Goal: Task Accomplishment & Management: Complete application form

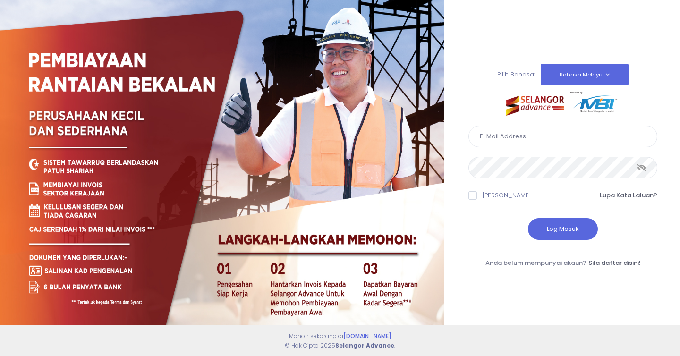
click at [498, 141] on input "text" at bounding box center [562, 137] width 189 height 22
type input "izharazalli@gmail.com"
click at [476, 180] on form "izharazalli@gmail.com Ingat Saya Lupa Kata Laluan?" at bounding box center [562, 179] width 189 height 124
click at [473, 195] on span at bounding box center [472, 195] width 8 height 8
click at [483, 195] on input "Ingat Saya" at bounding box center [486, 194] width 6 height 6
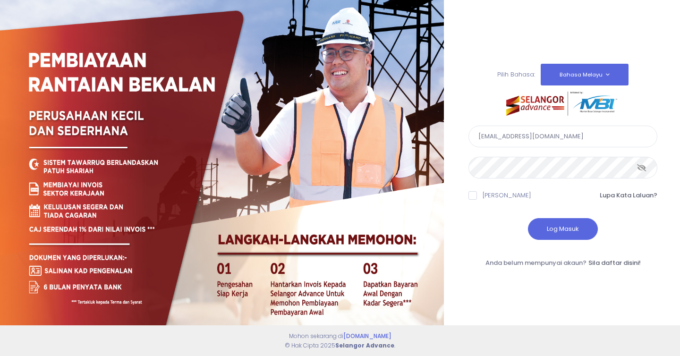
checkbox input "true"
click at [580, 226] on button "Log Masuk" at bounding box center [563, 229] width 70 height 22
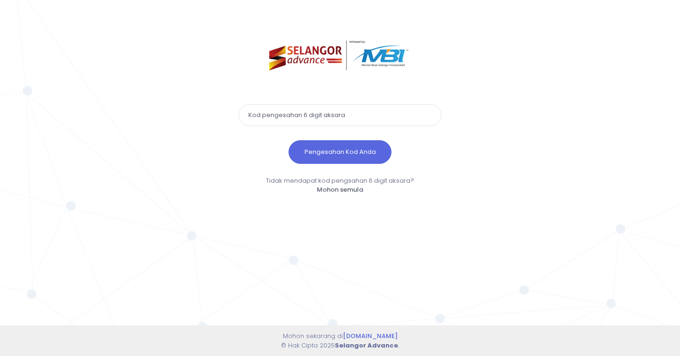
click at [399, 120] on input "text" at bounding box center [339, 115] width 203 height 22
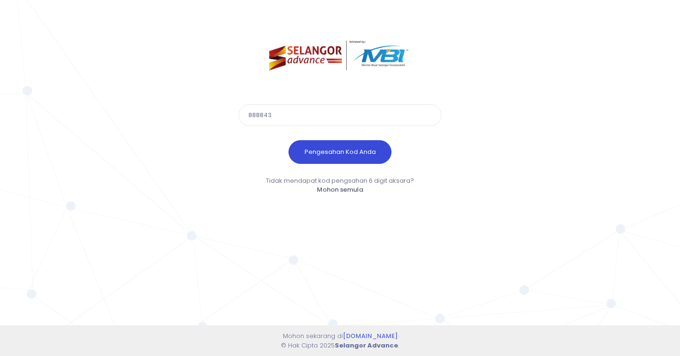
type input "888843"
click at [367, 156] on button "Pengesahan Kod Anda" at bounding box center [340, 152] width 103 height 24
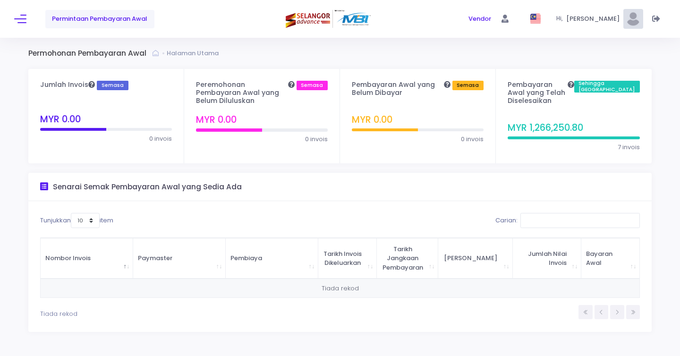
click at [318, 56] on div "Permohonan Pembayaran Awal Halaman Utama" at bounding box center [340, 53] width 652 height 12
click at [28, 18] on div "Permintaan Pembayaran Awal" at bounding box center [122, 19] width 217 height 38
click at [74, 17] on span "Permintaan Pembayaran Awal" at bounding box center [99, 18] width 95 height 9
click at [20, 17] on button at bounding box center [20, 19] width 12 height 12
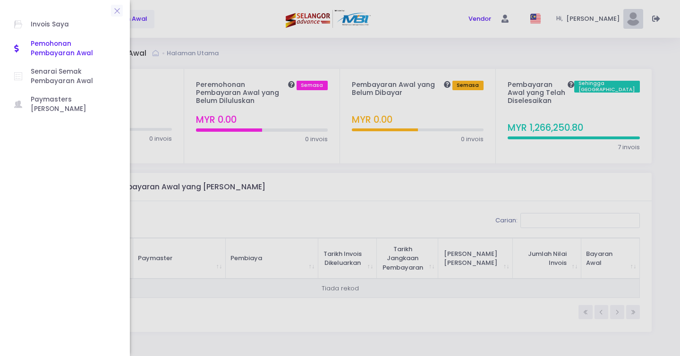
click at [256, 38] on div at bounding box center [340, 178] width 680 height 356
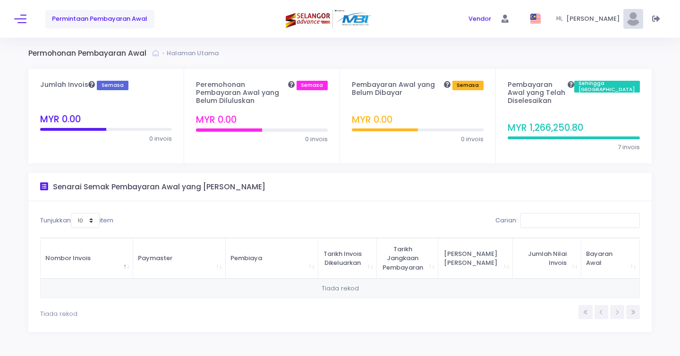
click at [142, 114] on div "Jumlah Invois Semasa MYR 0.00" at bounding box center [106, 104] width 132 height 47
click at [251, 95] on h4 "Peremohonan Pembayaran Awal yang Belum Diluluskan Semasa" at bounding box center [262, 93] width 132 height 24
click at [107, 23] on span "Permintaan Pembayaran Awal" at bounding box center [99, 18] width 95 height 9
click at [107, 17] on span "Permintaan Pembayaran Awal" at bounding box center [99, 18] width 95 height 9
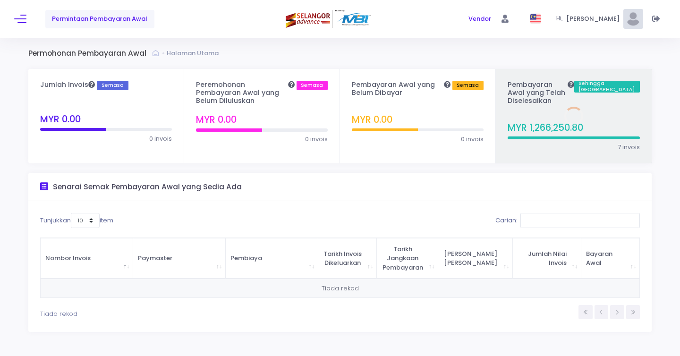
scroll to position [13, 0]
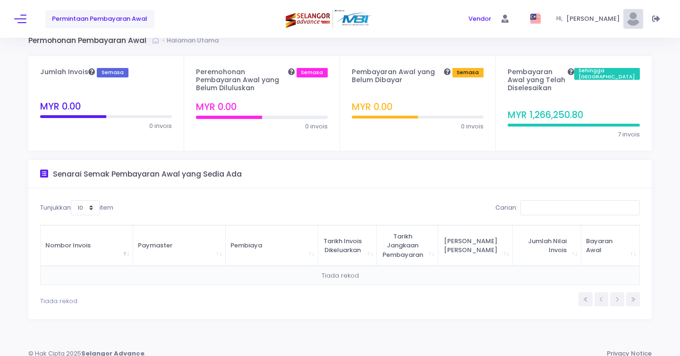
click at [110, 268] on td "Tiada rekod" at bounding box center [340, 275] width 599 height 19
click at [111, 249] on th "Nombor Invois" at bounding box center [87, 245] width 93 height 41
click at [110, 247] on th "Nombor Invois" at bounding box center [87, 245] width 93 height 41
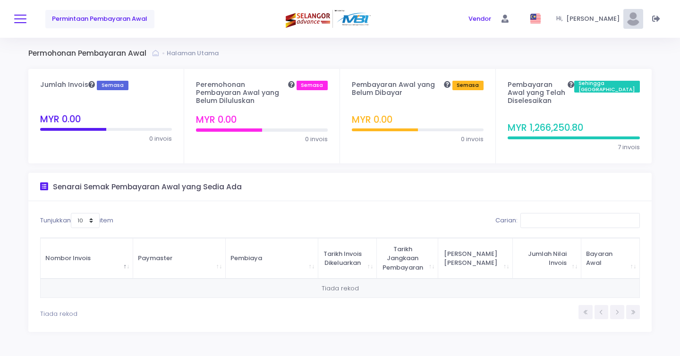
click at [22, 19] on span at bounding box center [20, 18] width 12 height 1
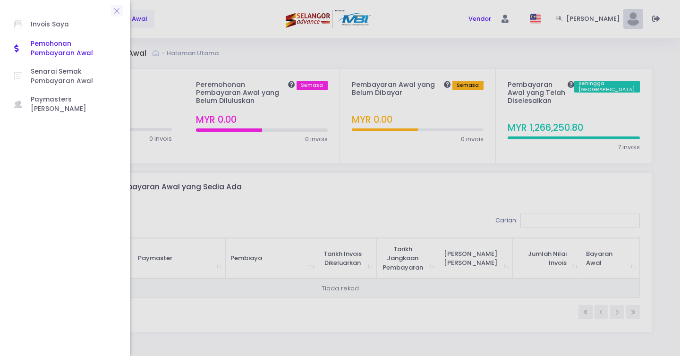
click at [45, 47] on span "Pemohonan Pembayaran Awal" at bounding box center [73, 48] width 85 height 19
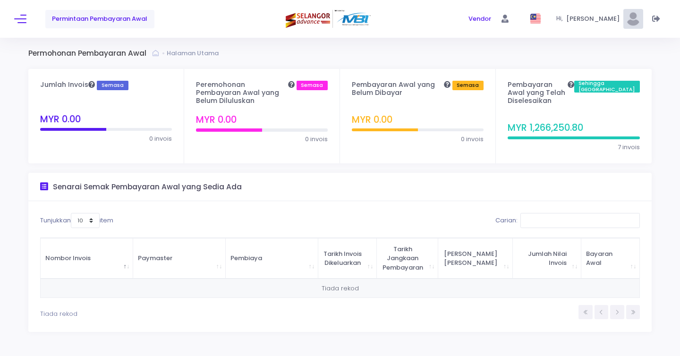
scroll to position [13, 0]
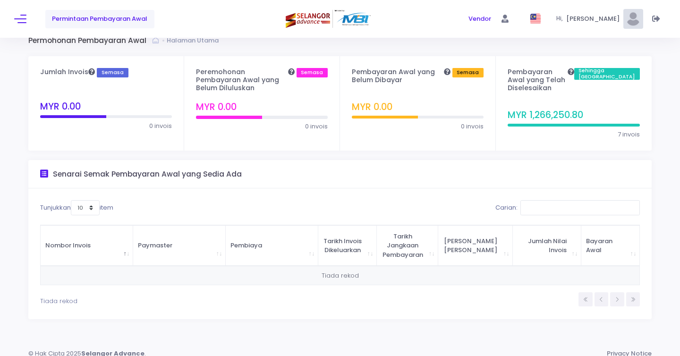
click at [148, 241] on th "Paymaster" at bounding box center [179, 245] width 93 height 41
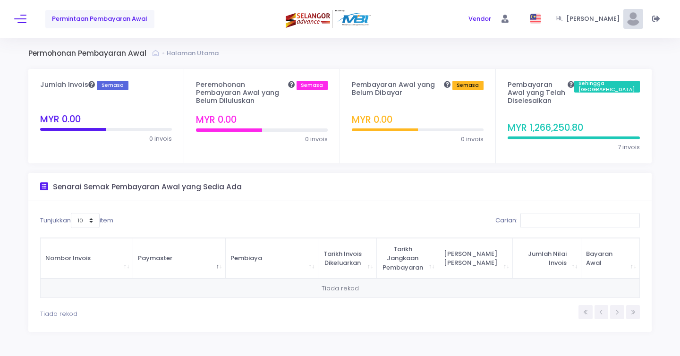
click at [23, 26] on div "Permintaan Pembayaran Awal" at bounding box center [122, 19] width 217 height 38
click at [24, 20] on button at bounding box center [20, 19] width 12 height 12
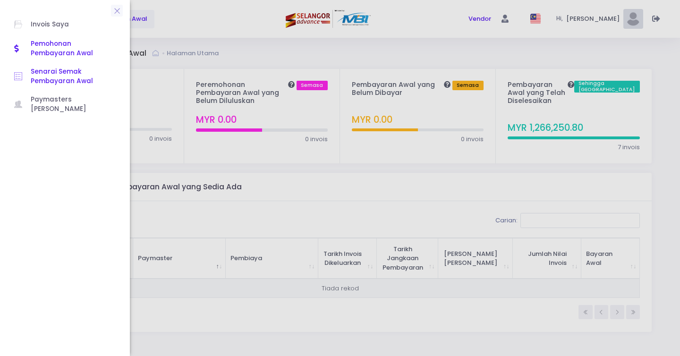
click at [69, 84] on span "Senarai Semak Pembayaran Awal" at bounding box center [73, 76] width 85 height 19
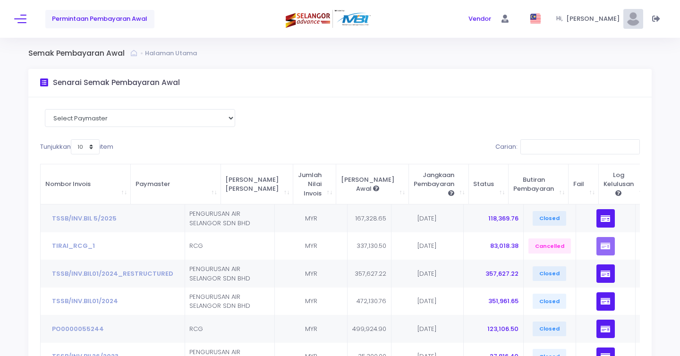
click at [149, 128] on div "Select Paymaster PENGURUSAN AIR SELANGOR SDN BHD RCG" at bounding box center [140, 124] width 200 height 30
click at [289, 113] on div "Select Paymaster PENGURUSAN AIR SELANGOR SDN BHD RCG Tunjukkan 10 25 50 100 ite…" at bounding box center [339, 278] width 623 height 363
click at [100, 17] on span "Permintaan Pembayaran Awal" at bounding box center [99, 18] width 95 height 9
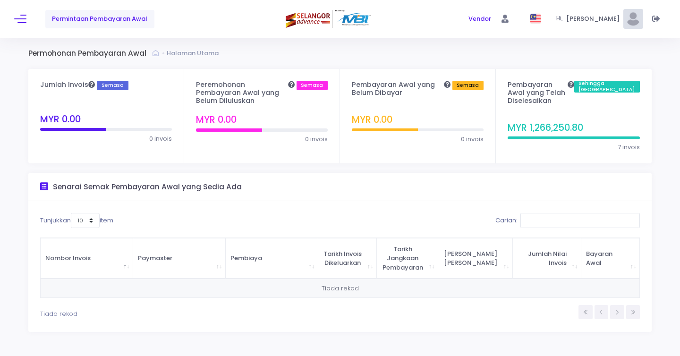
click at [424, 112] on h4 "MYR 0.00" at bounding box center [418, 112] width 132 height 25
click at [491, 22] on span "Vendor" at bounding box center [479, 18] width 23 height 9
click at [509, 19] on icon at bounding box center [504, 19] width 7 height 0
click at [383, 56] on div "Permohonan Pembayaran Awal Halaman Utama" at bounding box center [340, 53] width 652 height 12
click at [25, 21] on button at bounding box center [20, 19] width 12 height 12
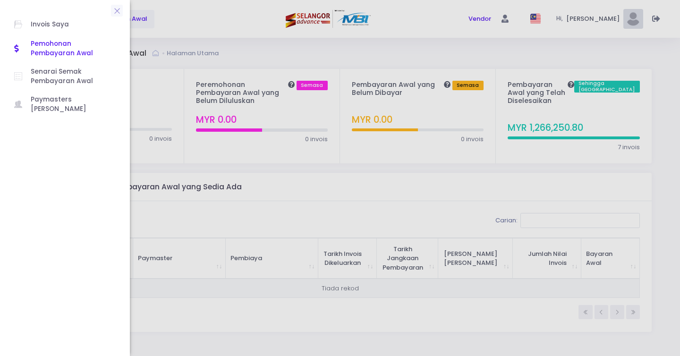
click at [173, 21] on div at bounding box center [340, 178] width 680 height 356
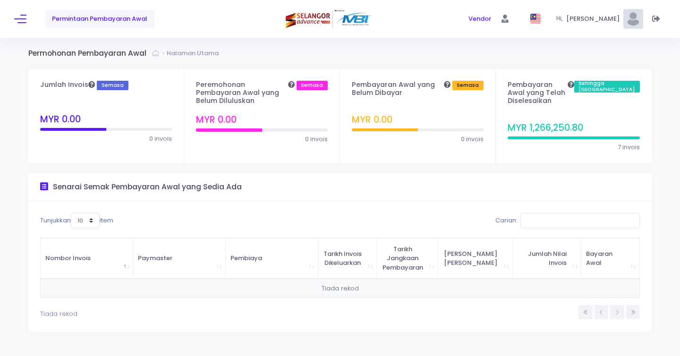
click at [135, 21] on span "Permintaan Pembayaran Awal" at bounding box center [99, 18] width 95 height 9
click at [609, 21] on span "[PERSON_NAME]" at bounding box center [594, 18] width 57 height 9
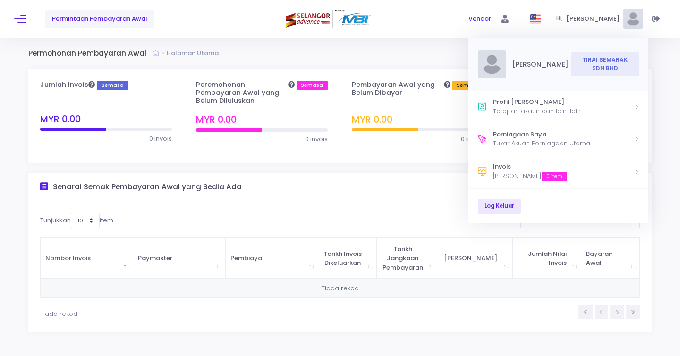
click at [375, 37] on div at bounding box center [339, 19] width 217 height 38
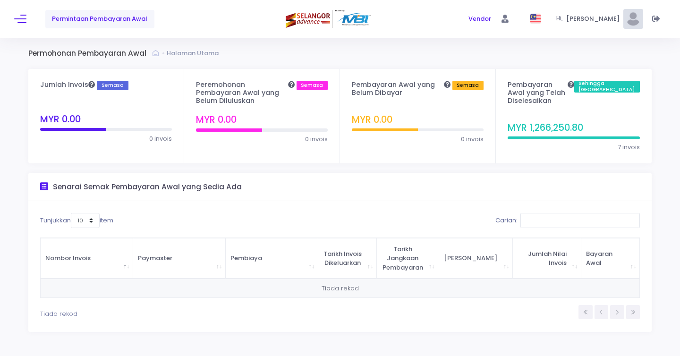
click at [613, 22] on span "[PERSON_NAME]" at bounding box center [594, 18] width 57 height 9
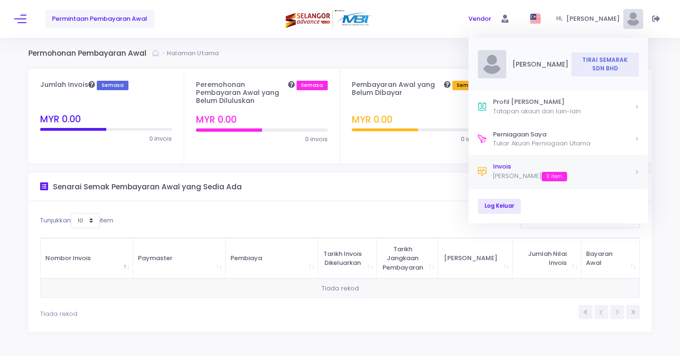
click at [531, 175] on div "[PERSON_NAME] 0 item" at bounding box center [563, 176] width 141 height 10
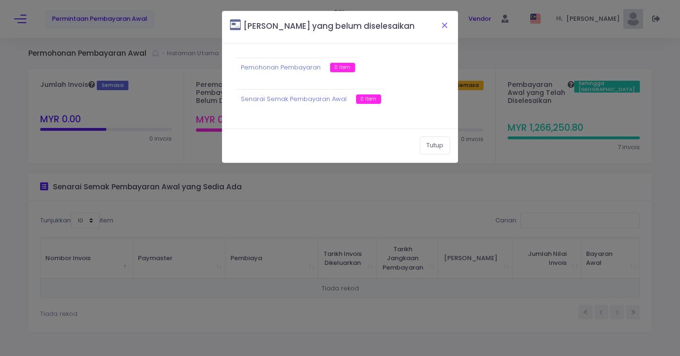
click at [445, 28] on button "Close" at bounding box center [445, 25] width 24 height 25
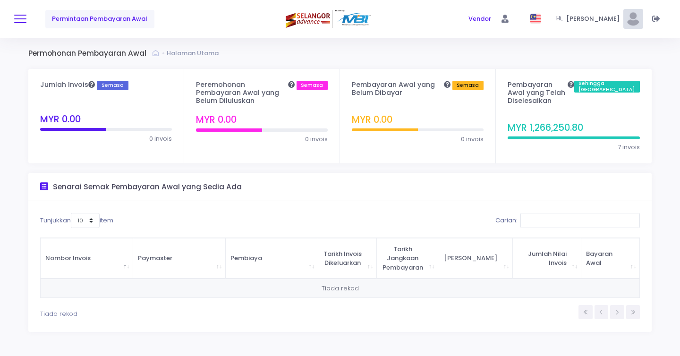
click at [24, 23] on button at bounding box center [20, 19] width 12 height 12
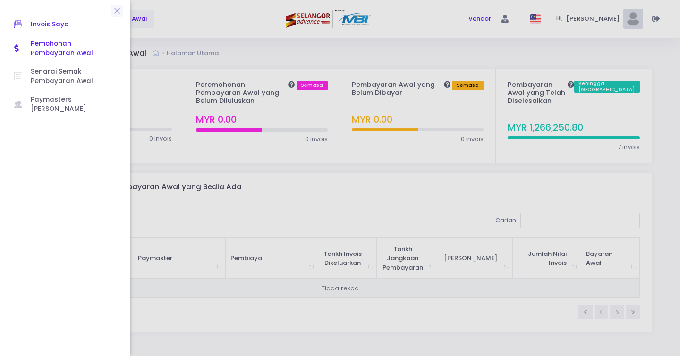
click at [47, 22] on span "Invois Saya" at bounding box center [73, 24] width 85 height 12
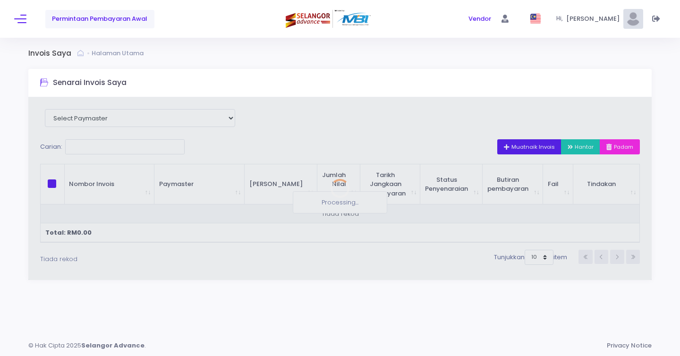
click at [186, 118] on div at bounding box center [339, 188] width 623 height 183
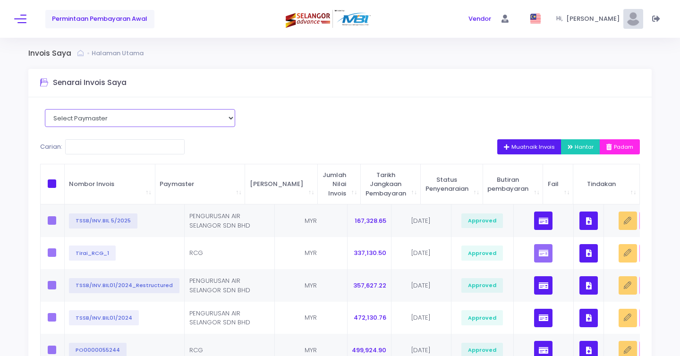
click at [150, 115] on select "Select Paymaster PENGURUSAN AIR SELANGOR SDN BHD RCG" at bounding box center [140, 118] width 190 height 18
select select "1729"
click at [45, 109] on select "Select Paymaster PENGURUSAN AIR SELANGOR SDN BHD RCG" at bounding box center [140, 118] width 190 height 18
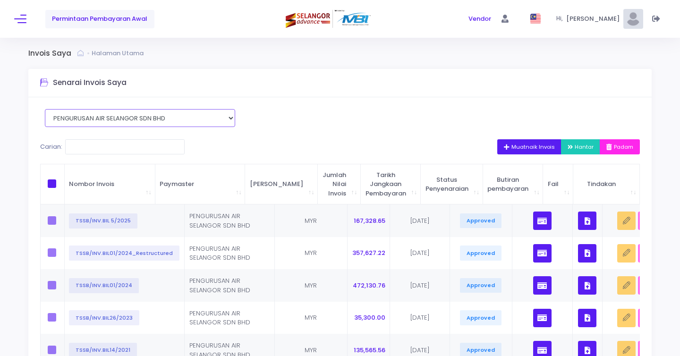
click at [217, 119] on select "Select Paymaster PENGURUSAN AIR SELANGOR SDN BHD RCG" at bounding box center [140, 118] width 190 height 18
click at [19, 20] on button at bounding box center [20, 19] width 12 height 12
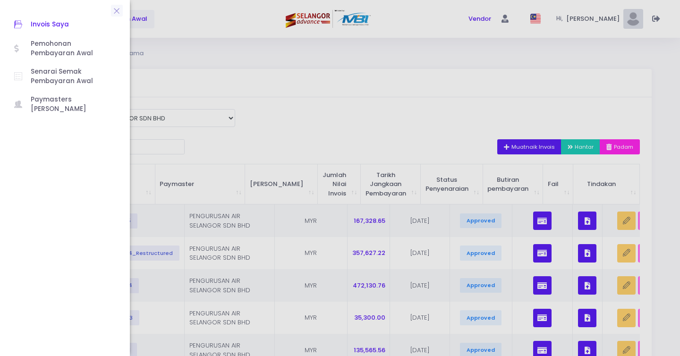
click at [271, 73] on div at bounding box center [340, 178] width 680 height 356
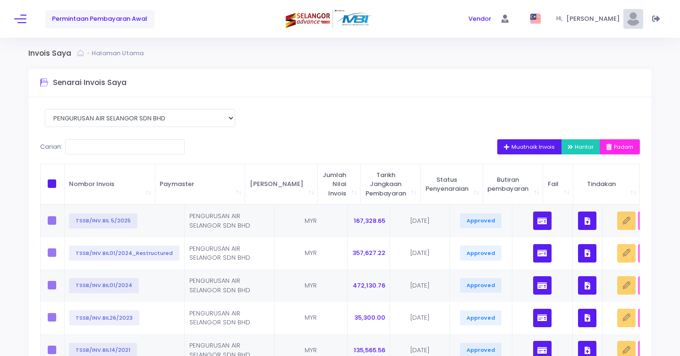
click at [511, 147] on span "Muatnaik Invois" at bounding box center [529, 147] width 51 height 8
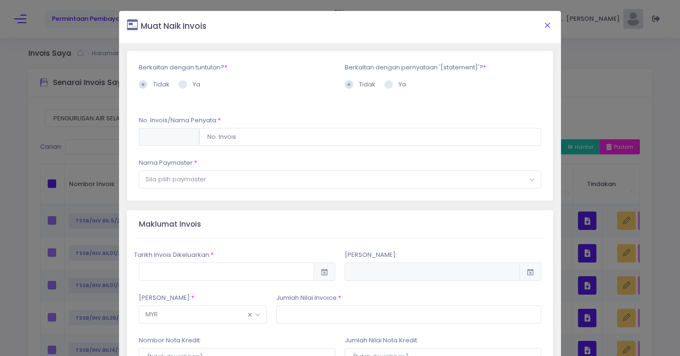
click at [545, 26] on button "Close" at bounding box center [547, 25] width 24 height 25
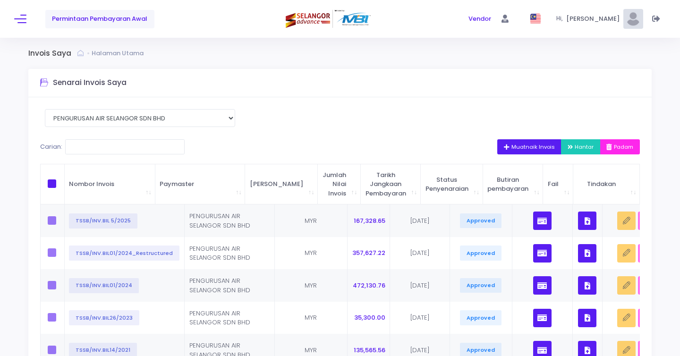
click at [585, 148] on span "Hantar" at bounding box center [581, 147] width 26 height 8
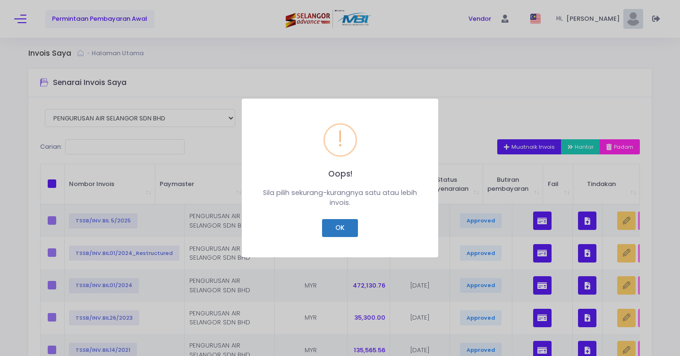
click at [350, 226] on button "OK" at bounding box center [339, 228] width 35 height 18
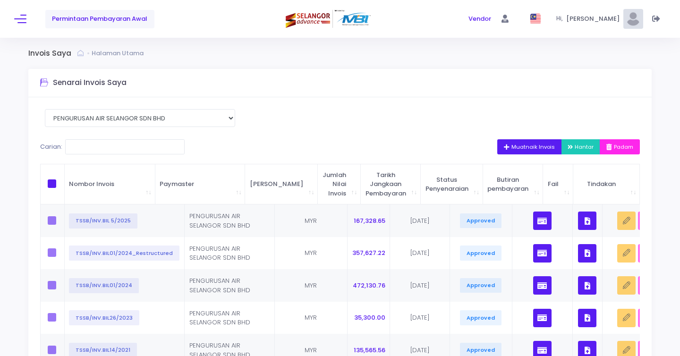
click at [516, 143] on span "Muatnaik Invois" at bounding box center [529, 147] width 51 height 8
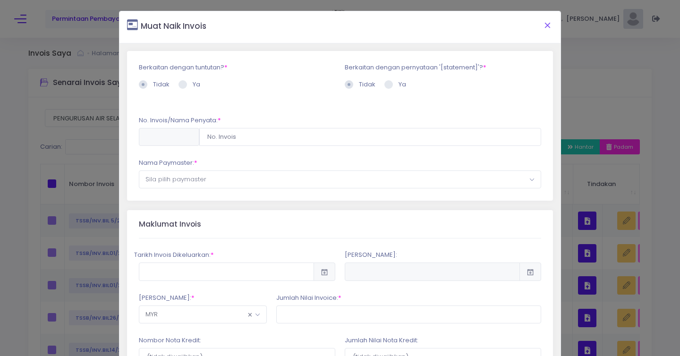
click at [551, 25] on button "Close" at bounding box center [547, 25] width 24 height 25
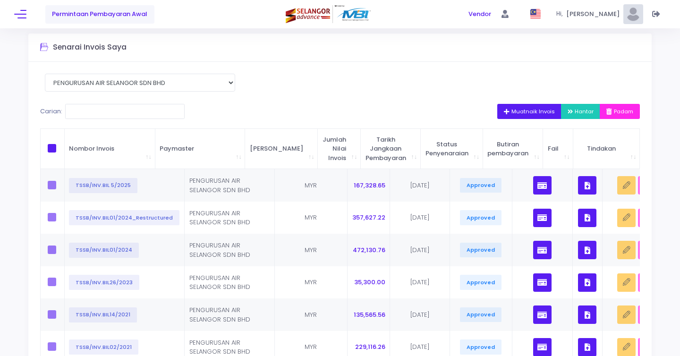
scroll to position [36, 0]
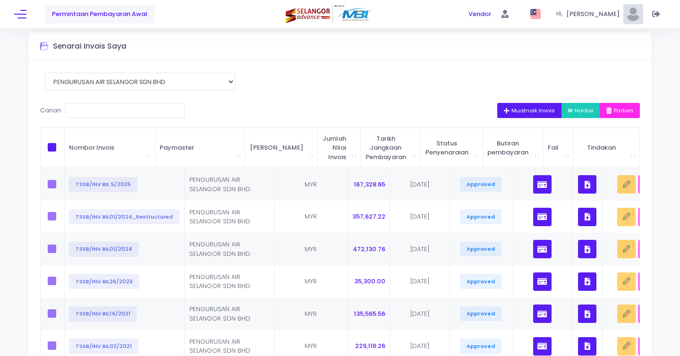
click at [538, 111] on span "Muatnaik Invois" at bounding box center [529, 111] width 51 height 8
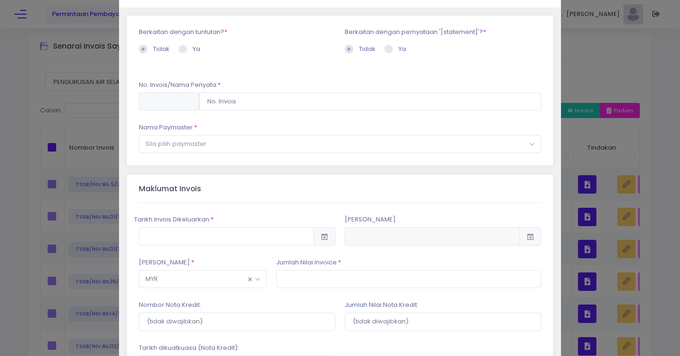
scroll to position [36, 0]
click at [278, 97] on input "text" at bounding box center [370, 101] width 342 height 18
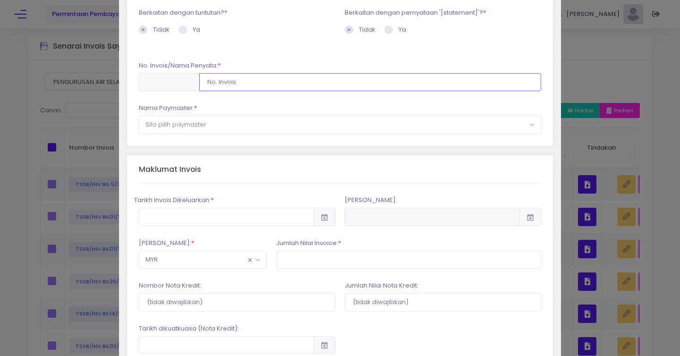
scroll to position [59, 0]
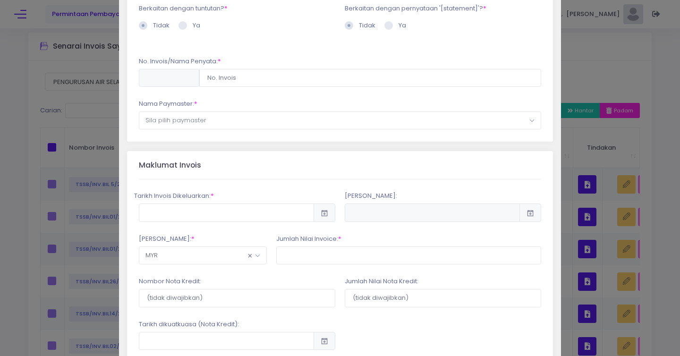
click at [283, 119] on span "Sila pilih paymaster" at bounding box center [339, 120] width 401 height 17
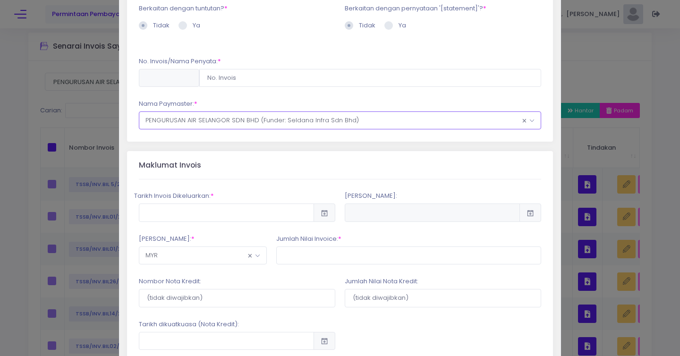
click at [280, 122] on span "× PENGURUSAN AIR SELANGOR SDN BHD (Funder: Seldana Infra Sdn Bhd)" at bounding box center [339, 120] width 401 height 17
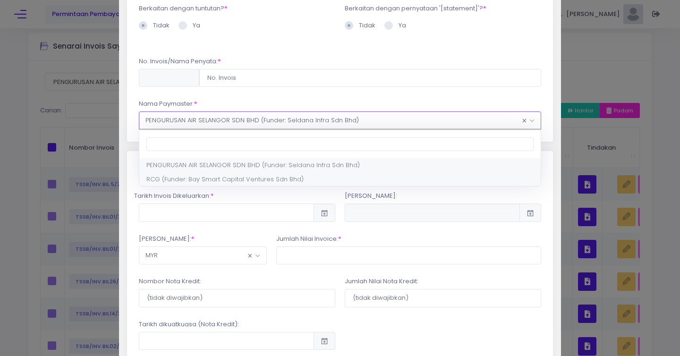
select select "1545,1715,90"
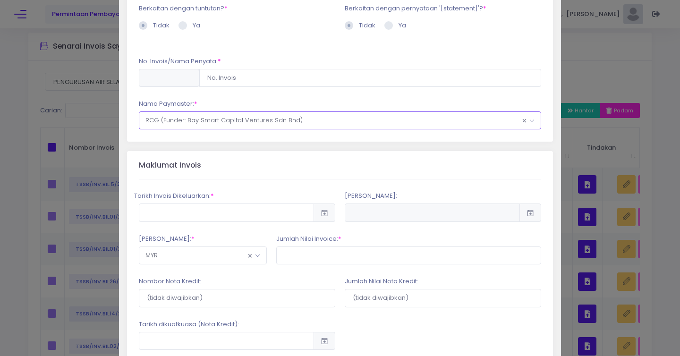
click at [26, 114] on div "Muat Naik Invois Berkaitan dengan tuntutan? * Tidak * * * * --Sila pilih negara…" at bounding box center [340, 178] width 680 height 356
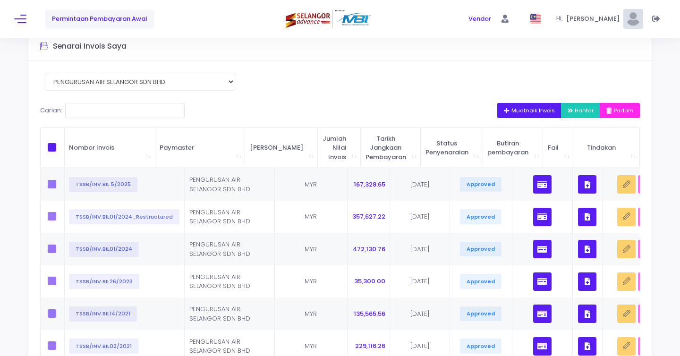
scroll to position [0, 0]
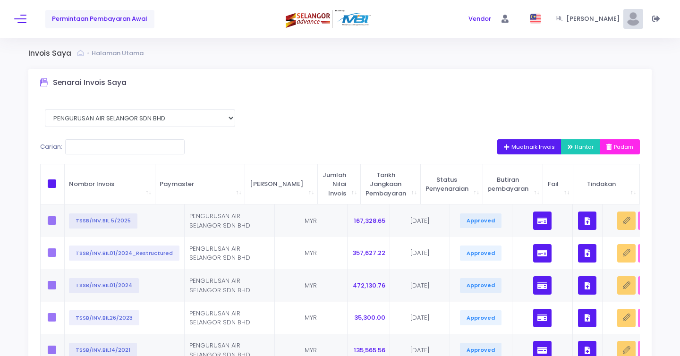
click at [629, 23] on img at bounding box center [633, 19] width 20 height 20
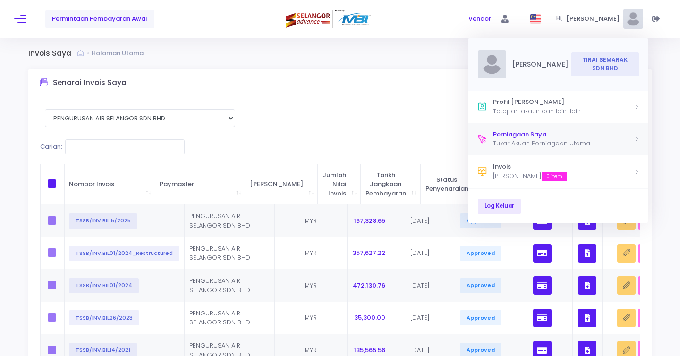
click at [519, 135] on div "Perniagaan Saya" at bounding box center [563, 134] width 141 height 9
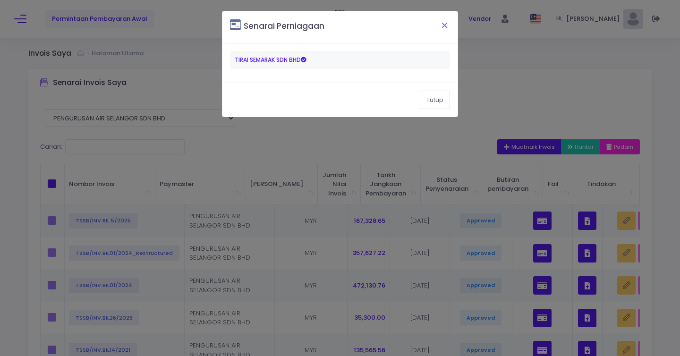
click at [446, 29] on button "Close" at bounding box center [445, 25] width 24 height 25
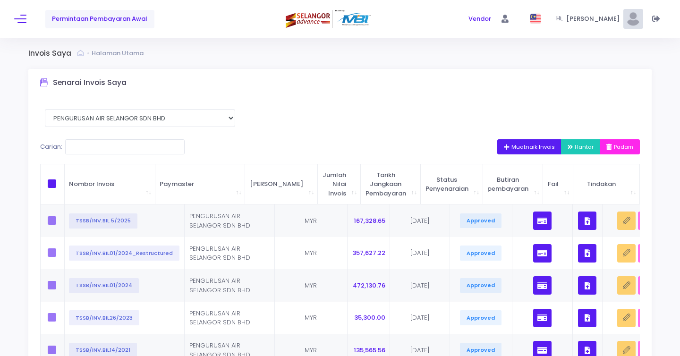
click at [639, 20] on img at bounding box center [633, 19] width 20 height 20
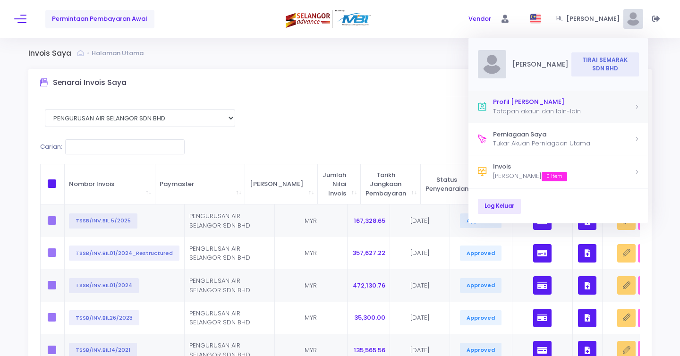
click at [501, 110] on div "Tatapan akaun dan lain-lain" at bounding box center [563, 111] width 141 height 9
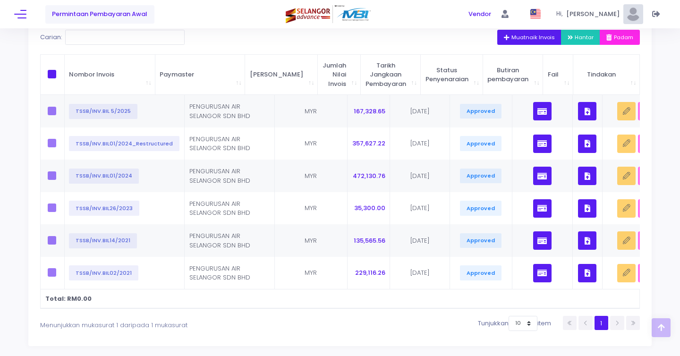
scroll to position [115, 0]
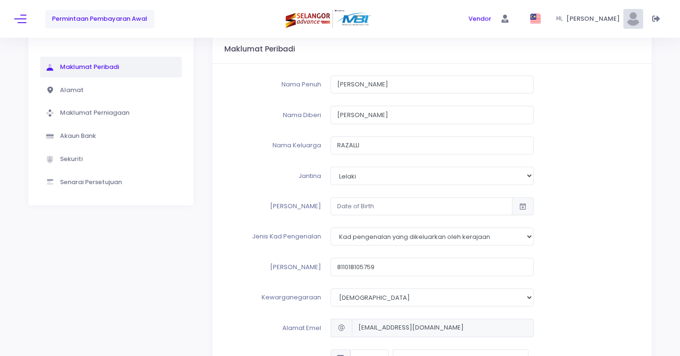
type input "811018105759"
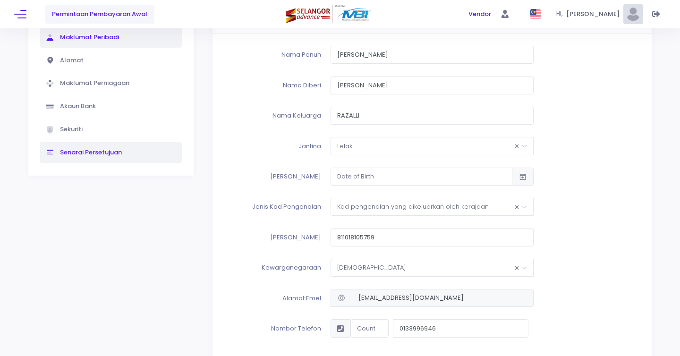
click at [90, 148] on span "Senarai Persetujuan" at bounding box center [90, 152] width 64 height 9
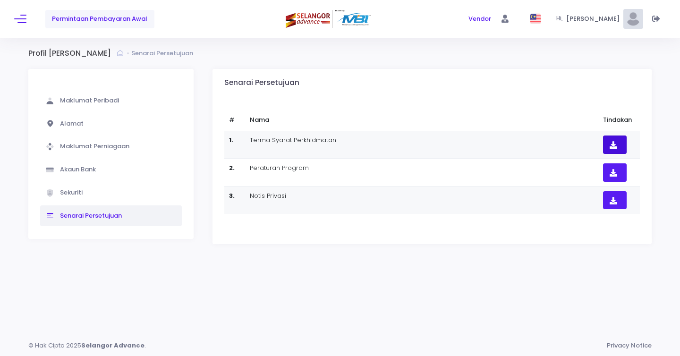
click at [617, 143] on button "button" at bounding box center [615, 145] width 24 height 18
click at [612, 173] on icon "button" at bounding box center [615, 173] width 11 height 0
click at [65, 19] on span "Permintaan Pembayaran Awal" at bounding box center [99, 18] width 95 height 9
click at [12, 16] on div "Permintaan Pembayaran Awal Vendor Vendor Hi," at bounding box center [340, 19] width 680 height 38
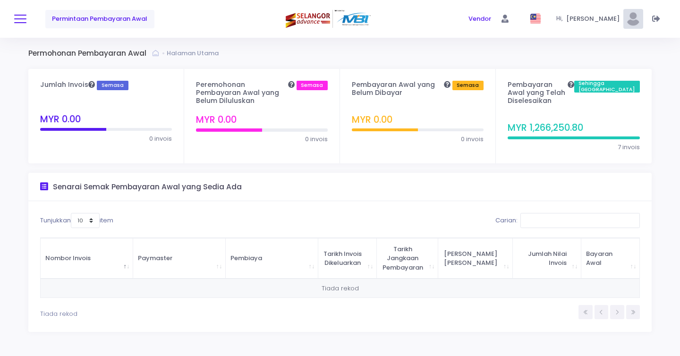
click at [24, 24] on button at bounding box center [20, 19] width 12 height 12
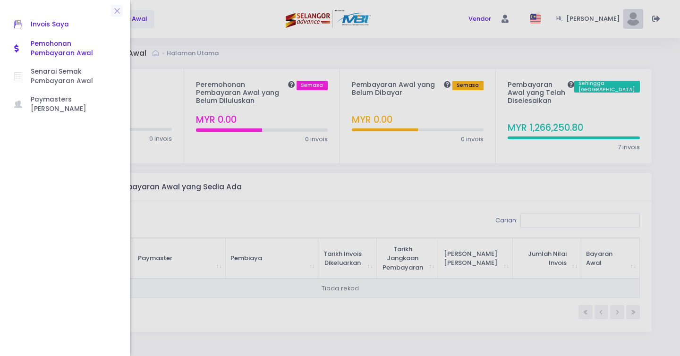
click at [43, 25] on span "Invois Saya" at bounding box center [73, 24] width 85 height 12
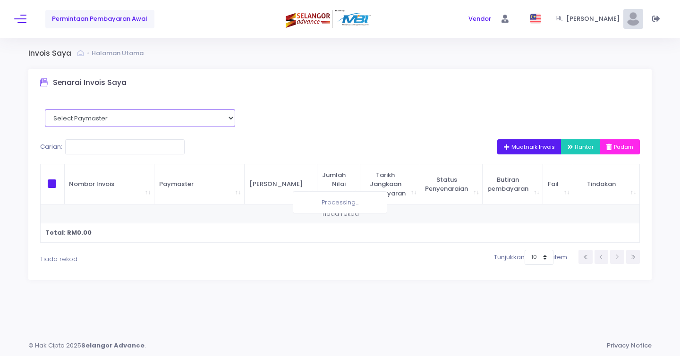
click at [94, 114] on select "Select Paymaster PENGURUSAN AIR SELANGOR SDN BHD RCG" at bounding box center [140, 118] width 190 height 18
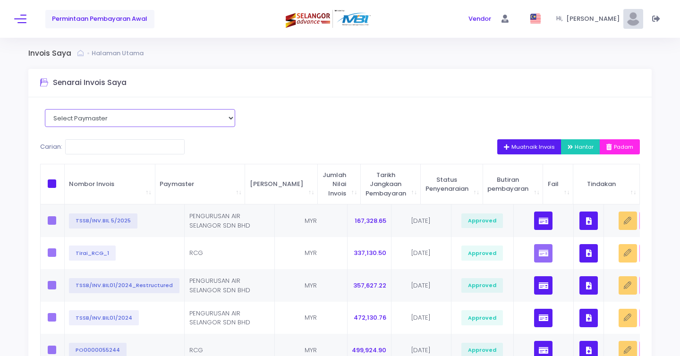
select select "3449"
click at [45, 109] on select "Select Paymaster PENGURUSAN AIR SELANGOR SDN BHD RCG" at bounding box center [140, 118] width 190 height 18
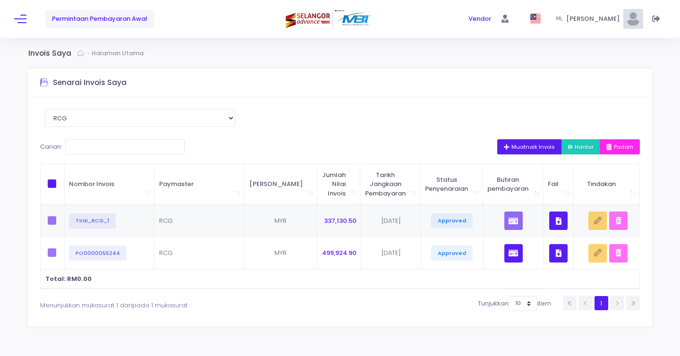
click at [527, 147] on span "Muatnaik Invois" at bounding box center [529, 147] width 51 height 8
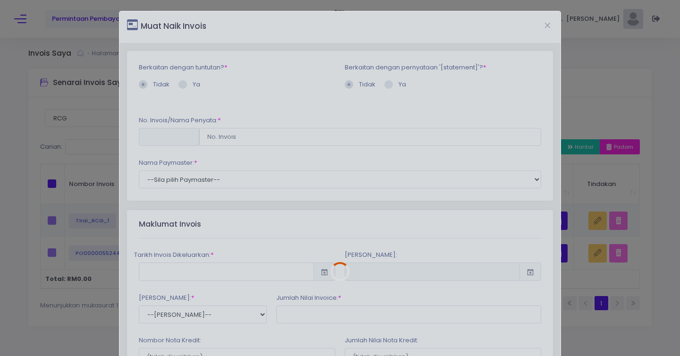
click at [546, 26] on div at bounding box center [339, 271] width 441 height 521
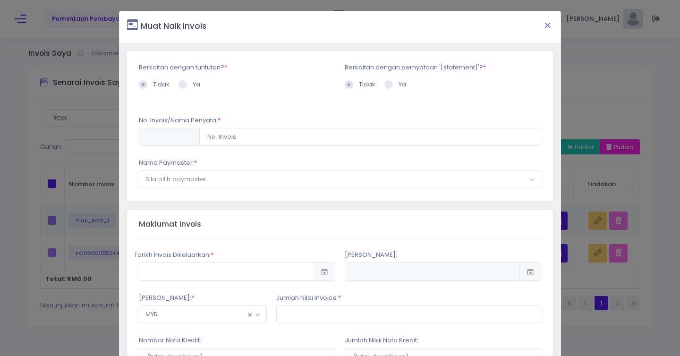
click at [545, 26] on button "Close" at bounding box center [547, 25] width 24 height 25
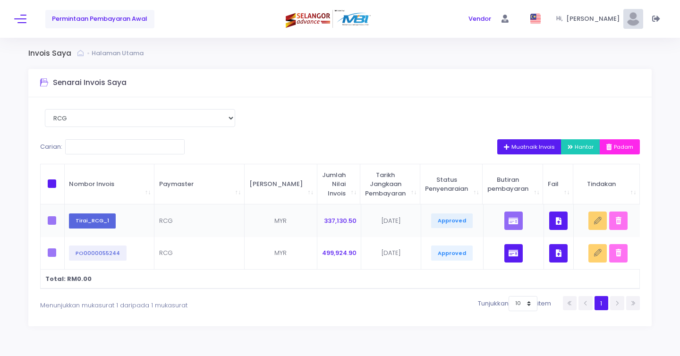
click at [93, 222] on button "Tirai_RCG_1" at bounding box center [92, 220] width 47 height 15
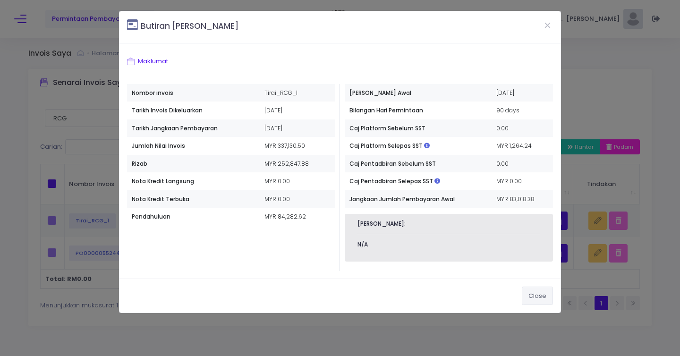
click at [538, 297] on button "Close" at bounding box center [537, 296] width 31 height 18
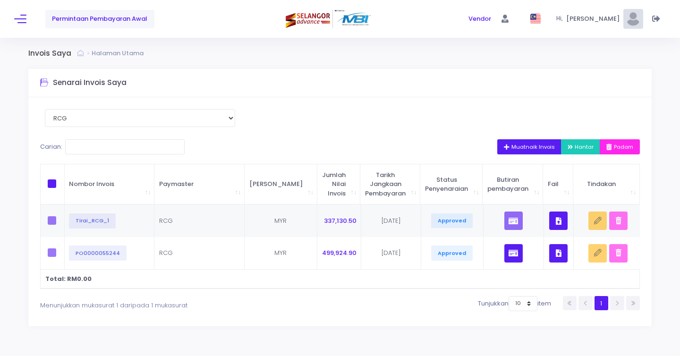
click at [536, 131] on div "Select Paymaster PENGURUSAN AIR SELANGOR SDN BHD RCG Carian: Muatnaik Invois Ha…" at bounding box center [339, 211] width 623 height 229
click at [532, 148] on span "Muatnaik Invois" at bounding box center [529, 147] width 51 height 8
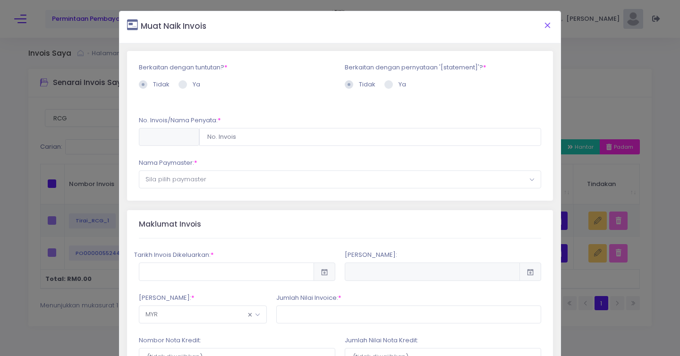
click at [545, 26] on button "Close" at bounding box center [547, 25] width 24 height 25
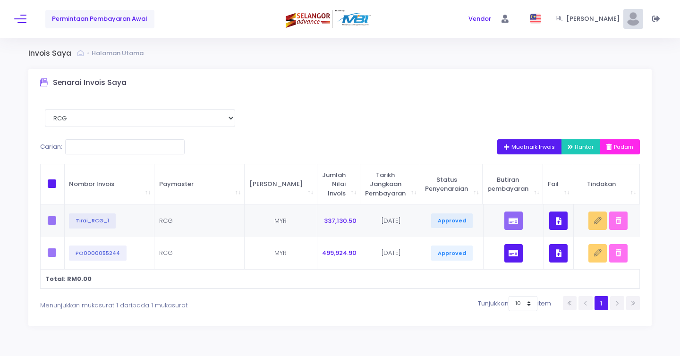
click at [529, 152] on button "Muatnaik Invois" at bounding box center [529, 146] width 64 height 15
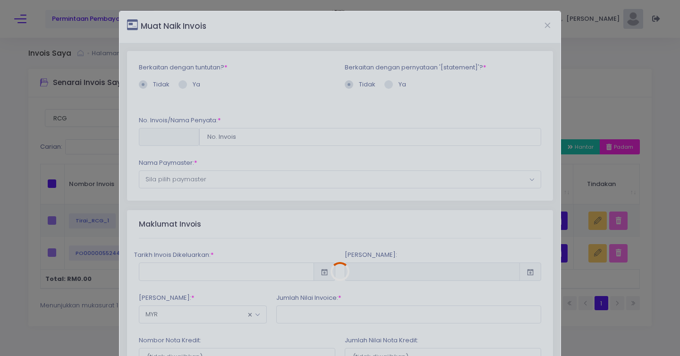
click at [258, 136] on div at bounding box center [339, 271] width 441 height 521
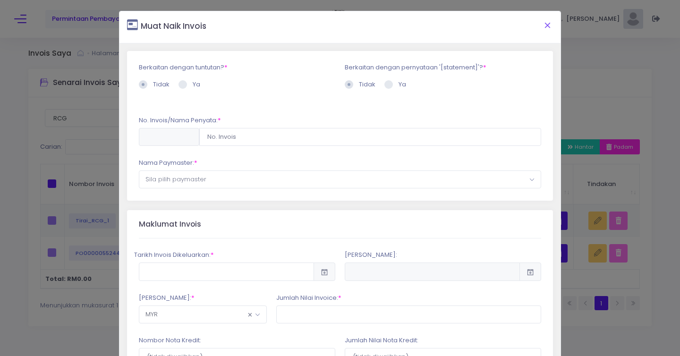
click at [546, 25] on button "Close" at bounding box center [547, 25] width 24 height 25
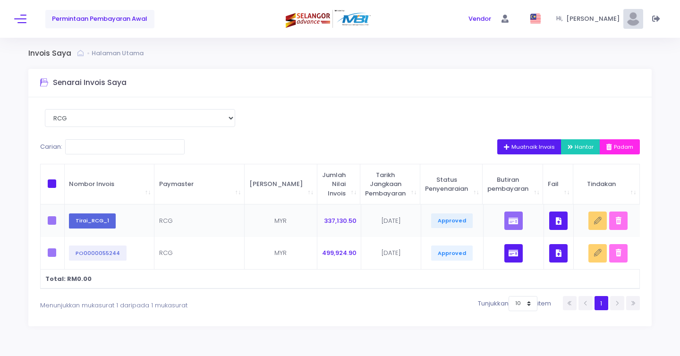
click at [93, 218] on button "Tirai_RCG_1" at bounding box center [92, 220] width 47 height 15
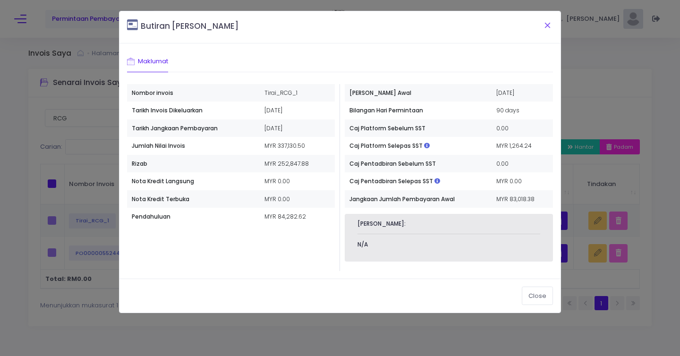
click at [548, 24] on button "Close" at bounding box center [547, 25] width 24 height 25
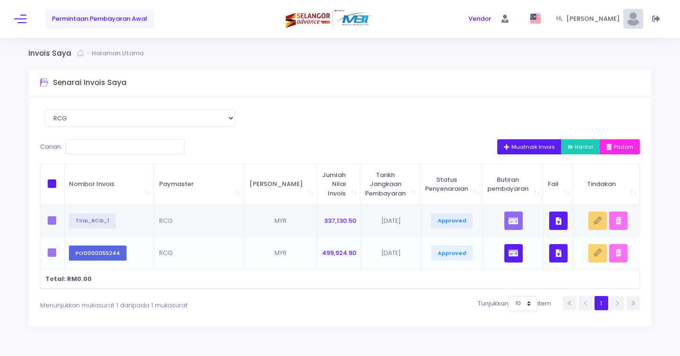
click at [106, 256] on button "PO0000055244" at bounding box center [98, 253] width 58 height 15
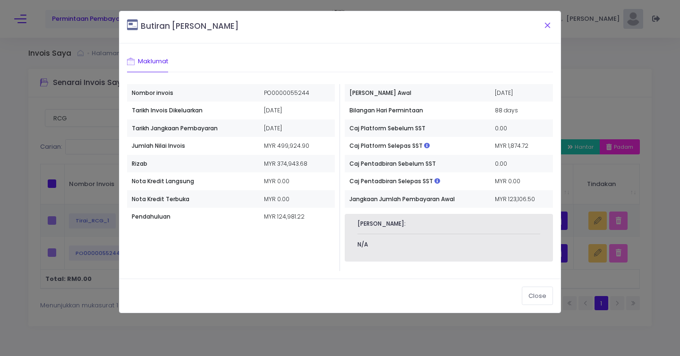
click at [549, 22] on button "Close" at bounding box center [547, 25] width 24 height 25
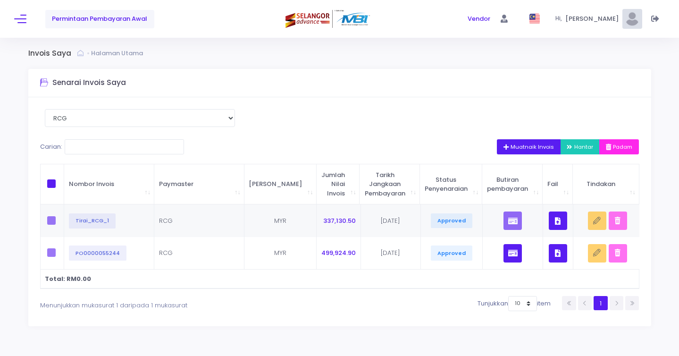
click at [526, 147] on span "Muatnaik Invois" at bounding box center [529, 147] width 51 height 8
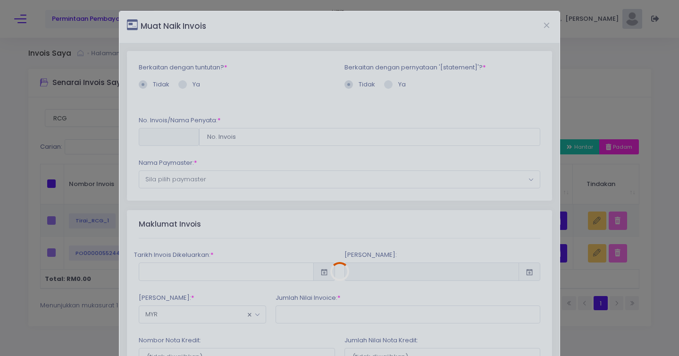
click at [243, 138] on div at bounding box center [339, 271] width 441 height 521
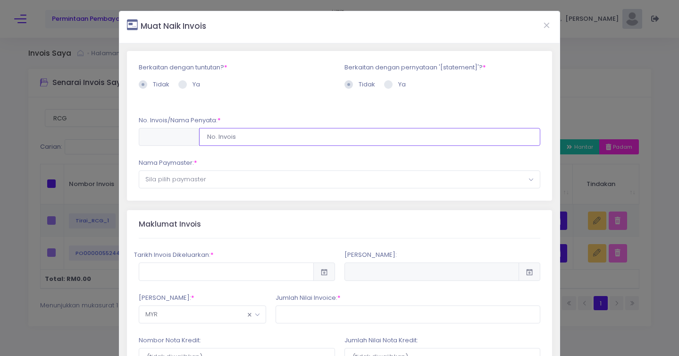
click at [243, 137] on input "PO0000055244" at bounding box center [369, 137] width 341 height 18
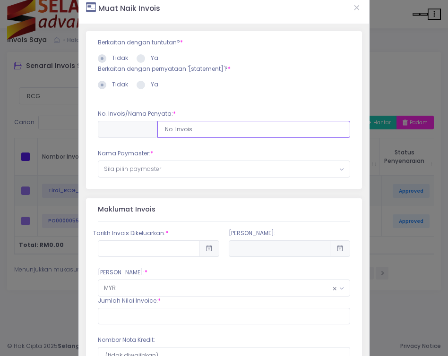
scroll to position [20, 0]
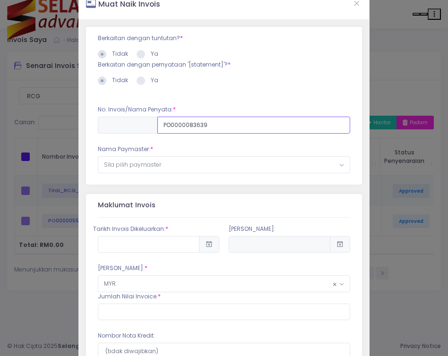
type input "PO0000083639"
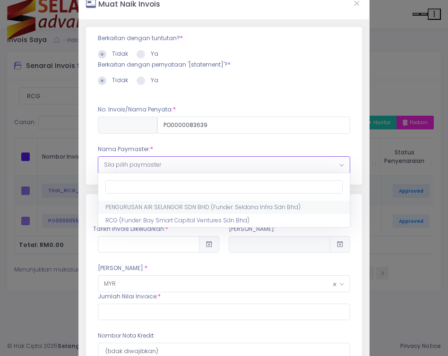
click at [260, 162] on span "Sila pilih paymaster" at bounding box center [223, 165] width 251 height 16
select select "1545,1715,90"
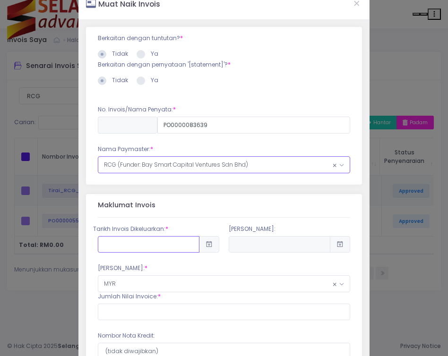
click at [196, 247] on input "25 September 2023" at bounding box center [149, 244] width 102 height 17
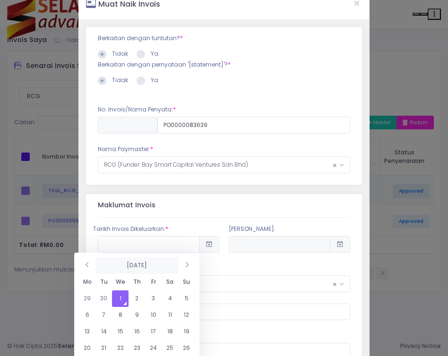
click at [135, 265] on th "October 2025" at bounding box center [136, 265] width 83 height 17
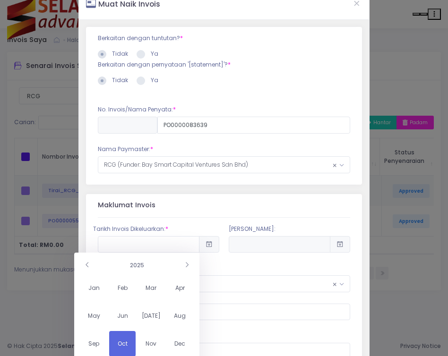
click at [166, 289] on td "Jan Feb Mar Apr May Jun Jul Aug Sep Oct Nov Dec" at bounding box center [137, 316] width 116 height 85
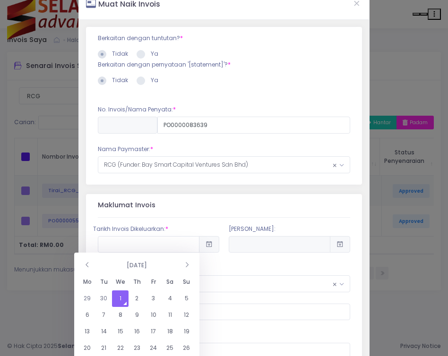
click at [158, 289] on th "Fr" at bounding box center [153, 282] width 17 height 17
click at [131, 266] on th "October 2025" at bounding box center [136, 265] width 83 height 17
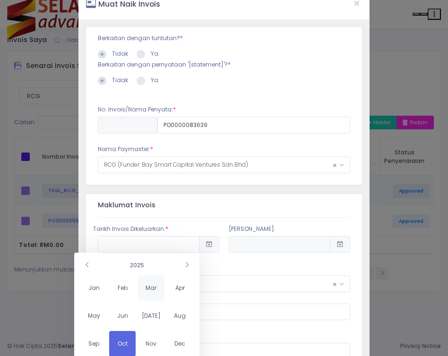
click at [145, 289] on span "Mar" at bounding box center [151, 287] width 26 height 25
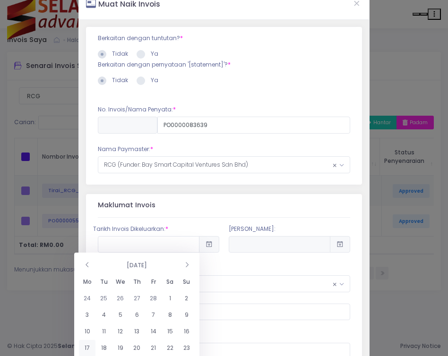
click at [87, 344] on td "17" at bounding box center [87, 348] width 17 height 17
type input "2025-03-17"
type input "2025-06-15"
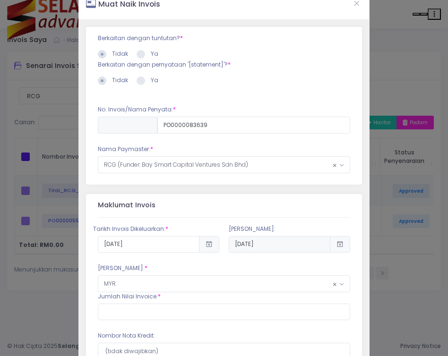
click at [343, 244] on icon at bounding box center [340, 244] width 8 height 0
click at [338, 244] on icon at bounding box center [340, 244] width 8 height 0
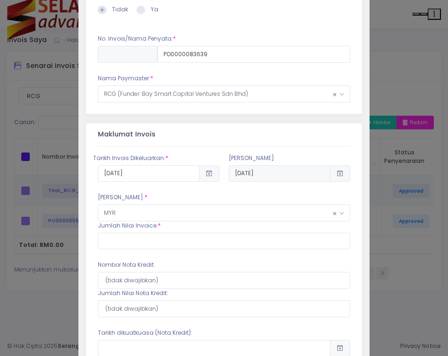
scroll to position [102, 0]
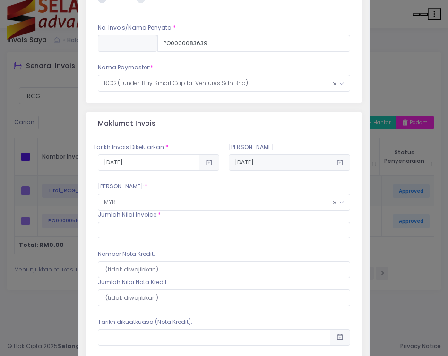
click at [339, 167] on span at bounding box center [340, 162] width 20 height 17
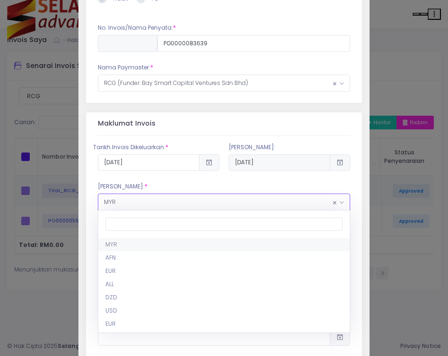
click at [204, 205] on span "× MYR" at bounding box center [223, 202] width 251 height 16
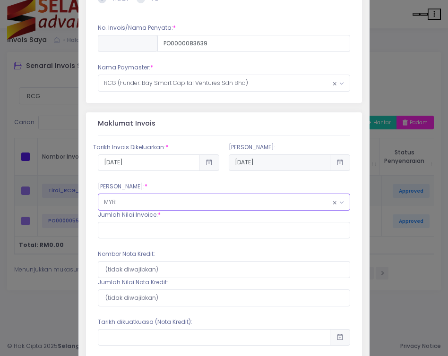
click at [204, 205] on span "× MYR" at bounding box center [223, 202] width 251 height 16
click at [182, 237] on input "text" at bounding box center [224, 230] width 252 height 17
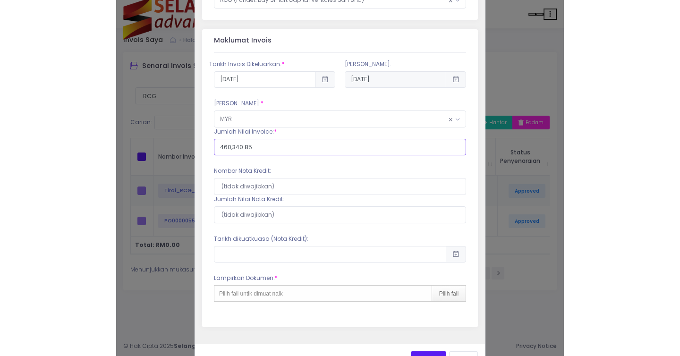
scroll to position [214, 0]
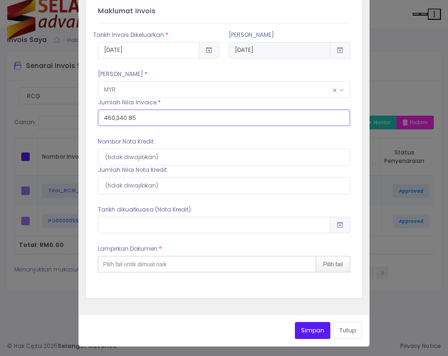
type input "460,340.85"
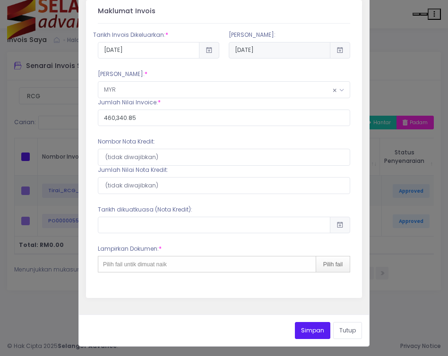
click at [225, 197] on div "Tarikh Invois Dikeluarkan: * 25 September 2023 2025-06-15 * MYR" at bounding box center [224, 161] width 252 height 275
click at [226, 265] on div "Pilih fail untik dimuat naik Pilih fail" at bounding box center [224, 264] width 252 height 17
type input "C:\fakepath\PO_PO0000083639_0 (4).pdf"
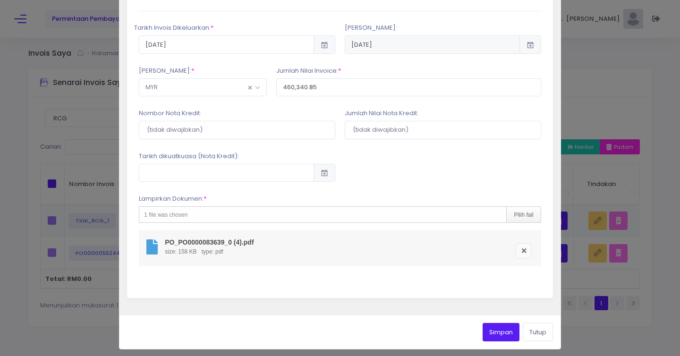
scroll to position [230, 0]
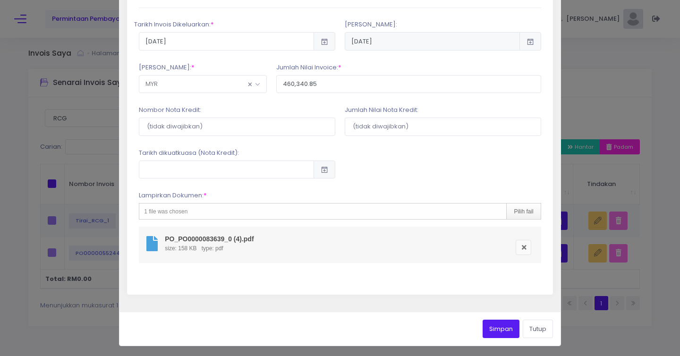
click at [502, 328] on button "Simpan" at bounding box center [501, 329] width 37 height 18
click at [543, 327] on button "Tutup" at bounding box center [538, 329] width 30 height 18
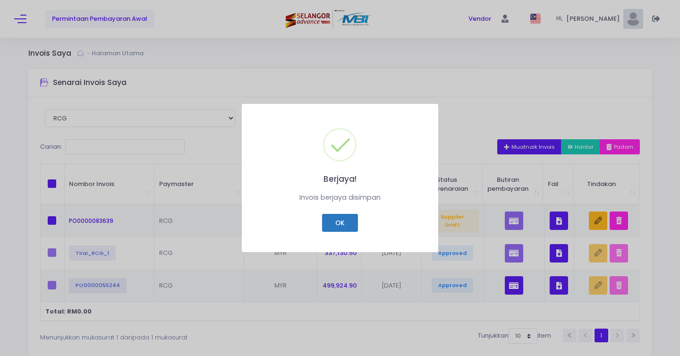
click at [333, 227] on button "OK" at bounding box center [339, 223] width 35 height 18
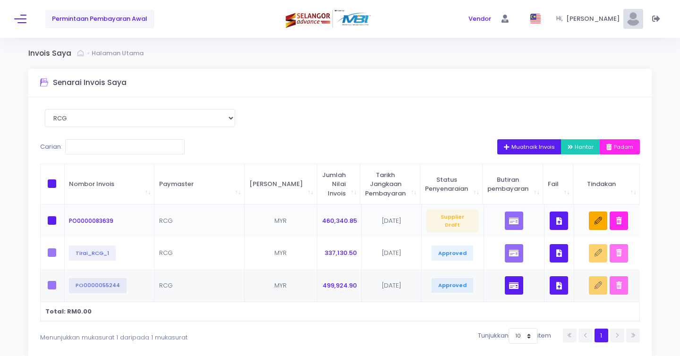
click at [594, 224] on icon "button" at bounding box center [598, 221] width 8 height 8
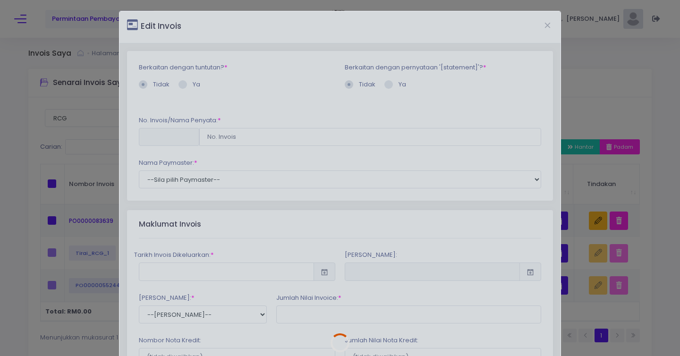
scroll to position [63, 0]
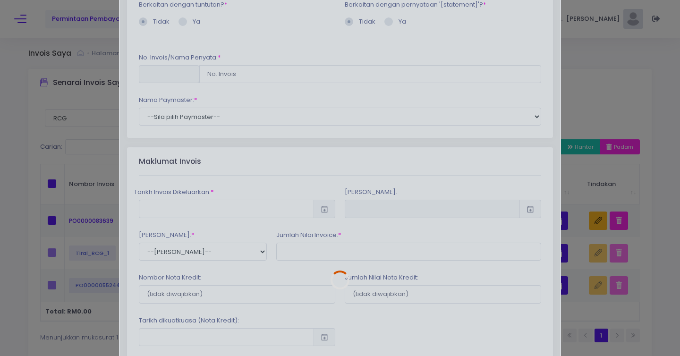
type input "PO0000083639"
type input "2025-03-17"
type input "2025-06-15"
type input "460340.85"
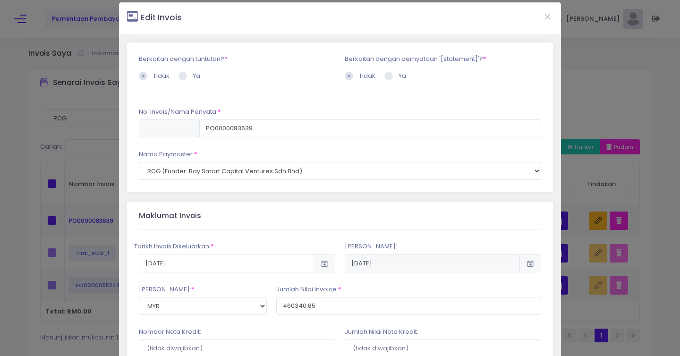
scroll to position [0, 0]
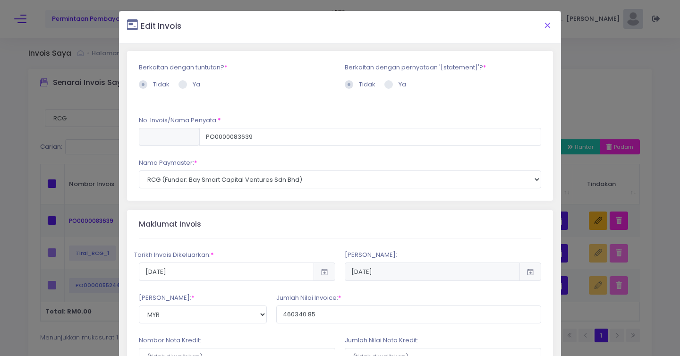
click at [549, 28] on button "Close" at bounding box center [547, 25] width 24 height 25
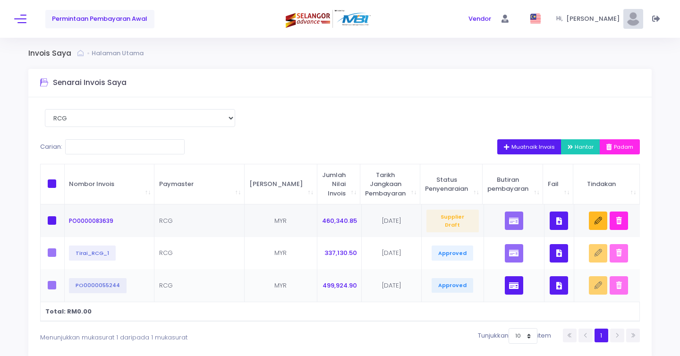
click at [505, 284] on button "button" at bounding box center [514, 285] width 18 height 18
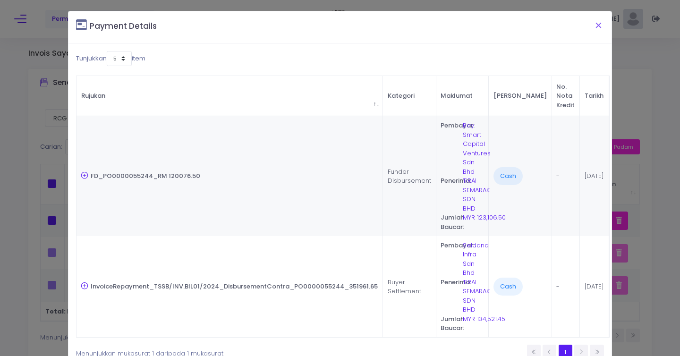
click at [596, 24] on button "Close" at bounding box center [598, 25] width 24 height 25
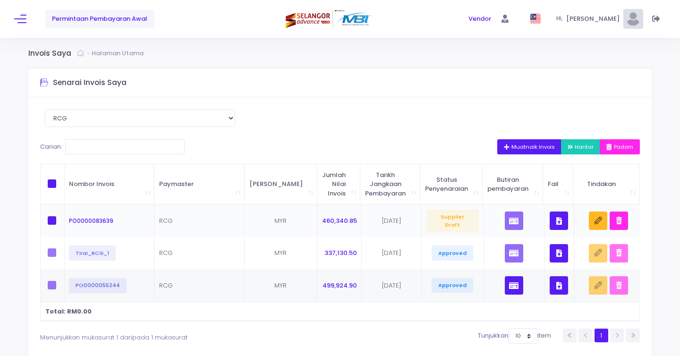
click at [562, 223] on button "button" at bounding box center [559, 221] width 18 height 18
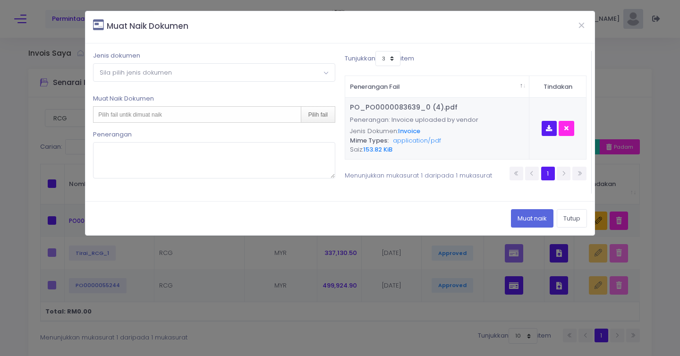
click at [324, 65] on span "Sila pilih jenis dokumen" at bounding box center [213, 72] width 241 height 17
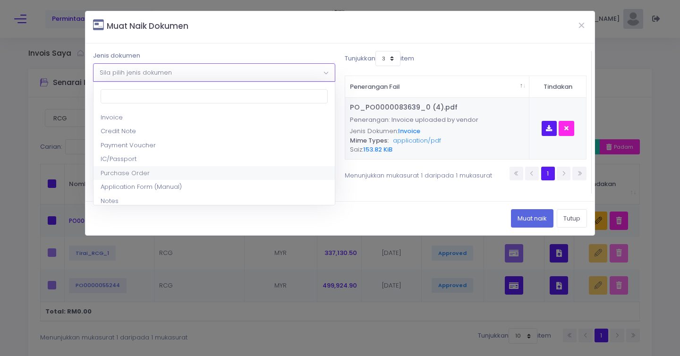
select select "5"
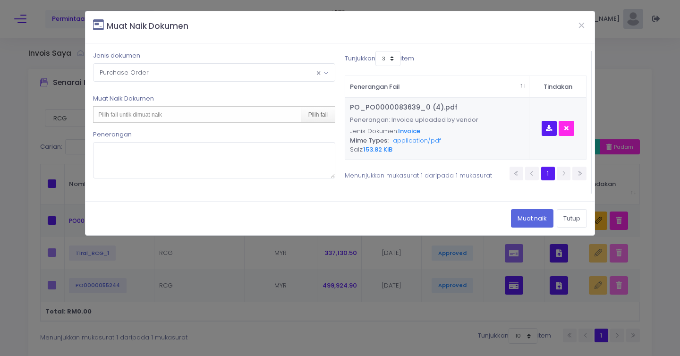
click at [280, 116] on div "Pilih fail untik dimuat naik Pilih fail" at bounding box center [214, 114] width 242 height 17
type input "C:\fakepath\PO_PO0000083639_0 (4).pdf"
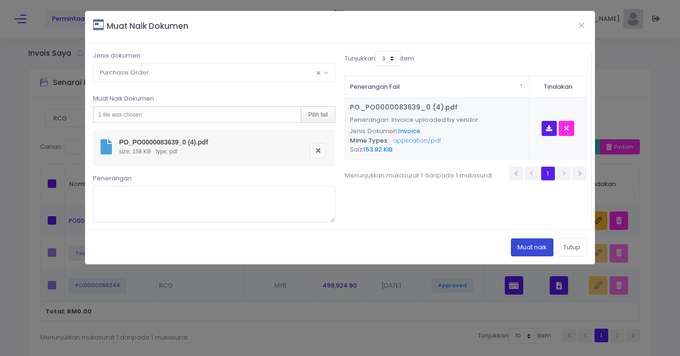
click at [539, 250] on button "Muat naik" at bounding box center [532, 247] width 42 height 18
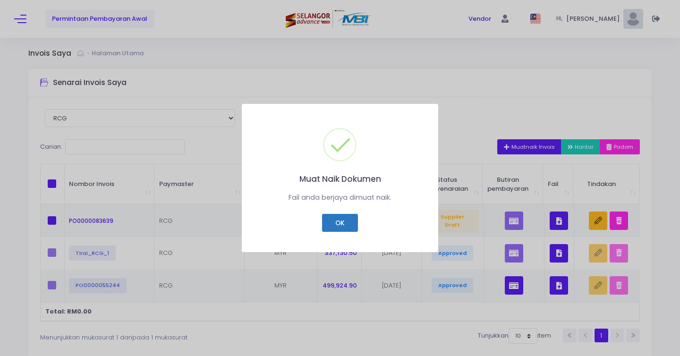
click at [348, 228] on button "OK" at bounding box center [339, 223] width 35 height 18
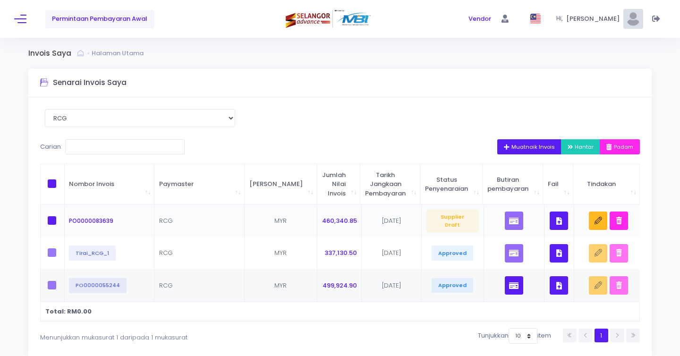
click at [559, 221] on icon "button" at bounding box center [559, 221] width 6 height 0
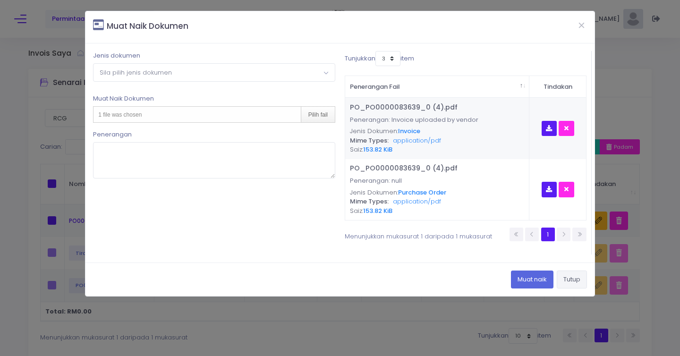
click at [569, 279] on button "Tutup" at bounding box center [572, 280] width 30 height 18
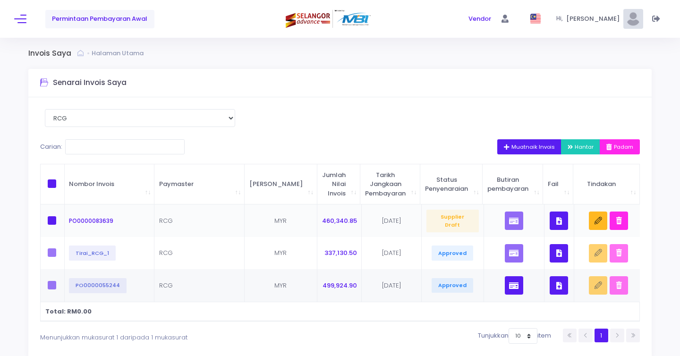
click at [52, 222] on span at bounding box center [52, 220] width 8 height 8
click at [62, 222] on input "checkbox" at bounding box center [65, 219] width 6 height 6
checkbox input "true"
click at [596, 223] on icon "button" at bounding box center [598, 221] width 8 height 8
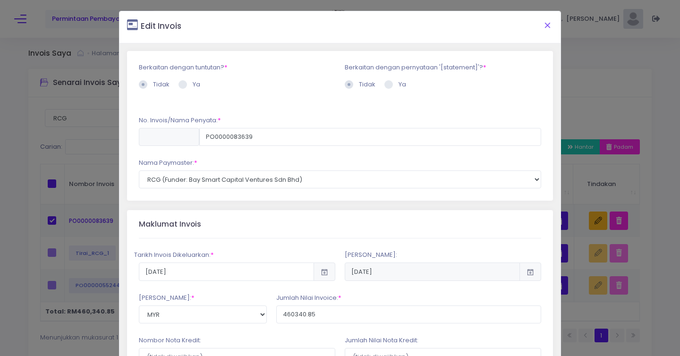
click at [547, 26] on button "Close" at bounding box center [547, 25] width 24 height 25
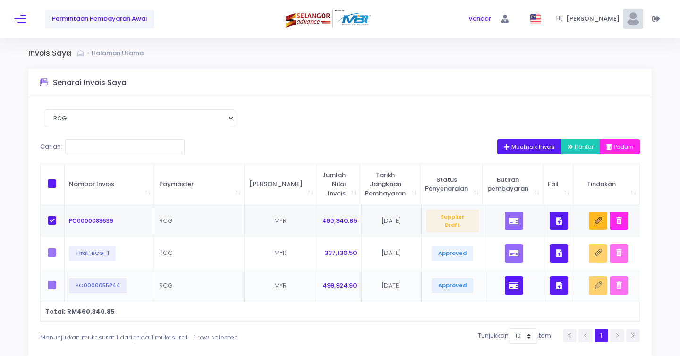
click at [520, 283] on td at bounding box center [514, 285] width 60 height 33
click at [515, 284] on button "button" at bounding box center [514, 285] width 18 height 18
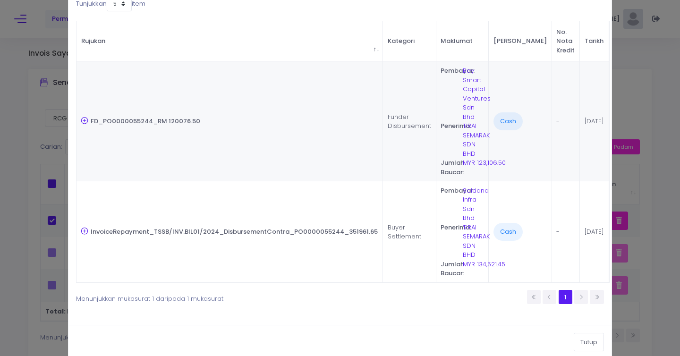
scroll to position [69, 0]
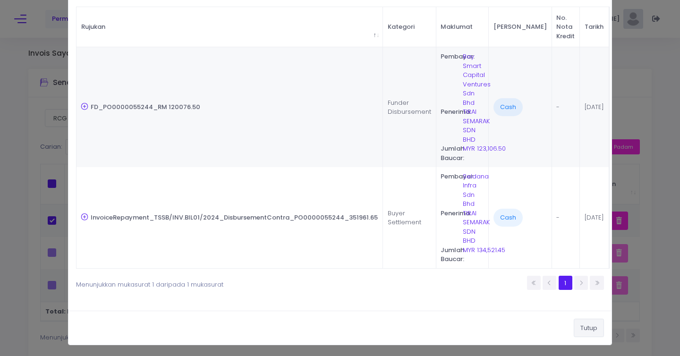
click at [585, 319] on button "Tutup" at bounding box center [589, 328] width 30 height 18
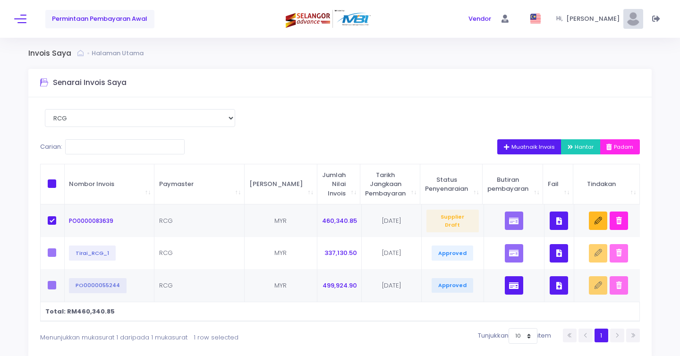
click at [575, 153] on button "Hantar" at bounding box center [581, 146] width 40 height 15
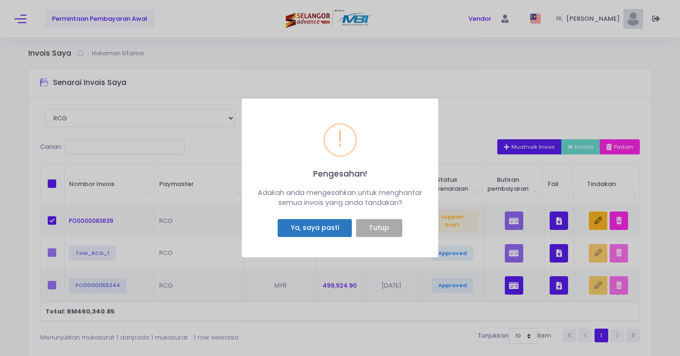
click at [322, 226] on button "Ya, saya pasti" at bounding box center [315, 228] width 74 height 18
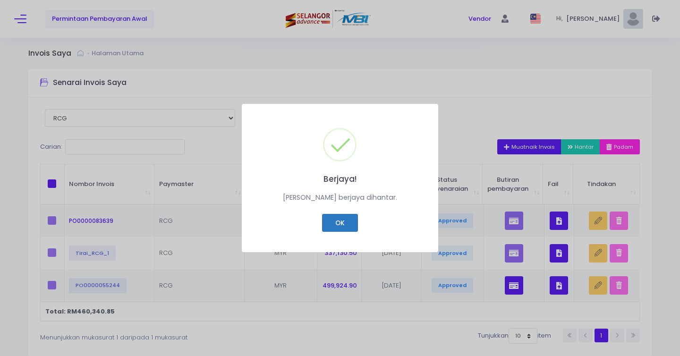
click at [346, 224] on button "OK" at bounding box center [339, 223] width 35 height 18
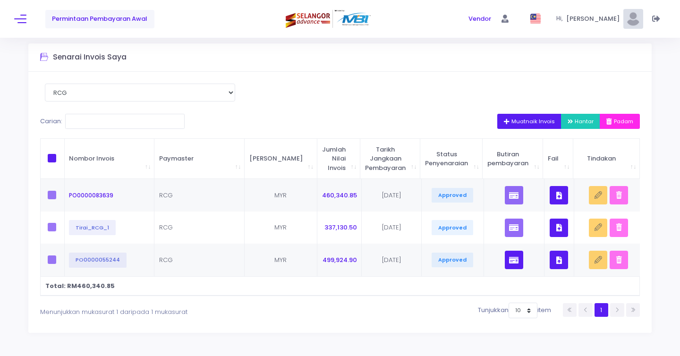
scroll to position [0, 0]
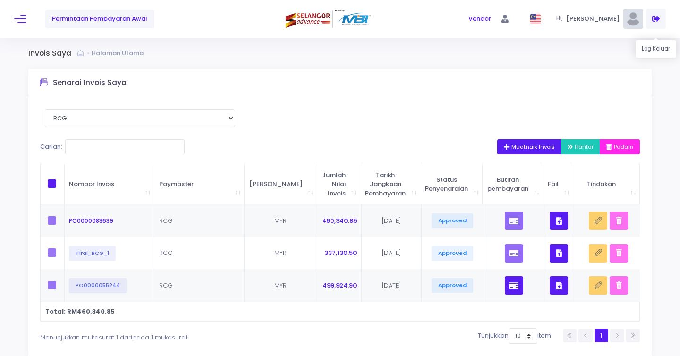
click at [653, 19] on icon at bounding box center [656, 19] width 8 height 0
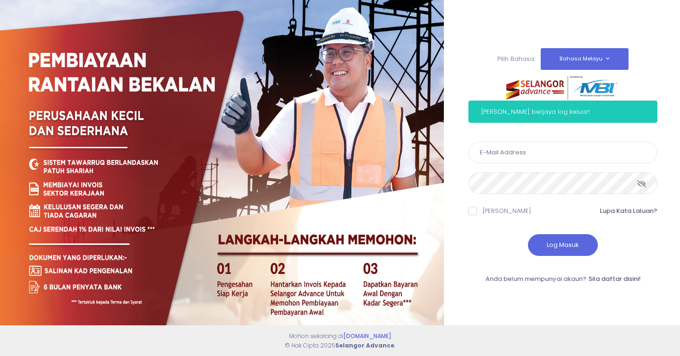
click at [466, 57] on div "Pilih Bahasa: Bahasa Melayu English Anda berjaya log keluar!" at bounding box center [562, 177] width 212 height 331
